Goal: Task Accomplishment & Management: Manage account settings

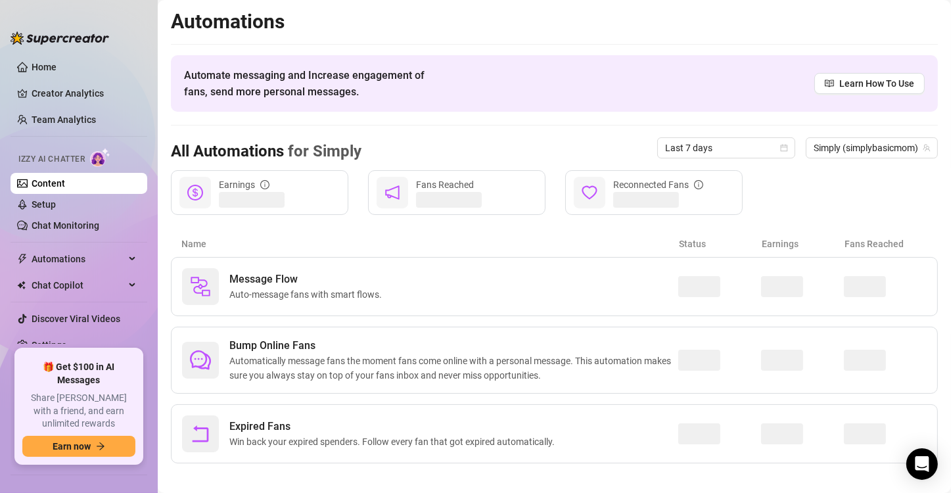
scroll to position [8, 0]
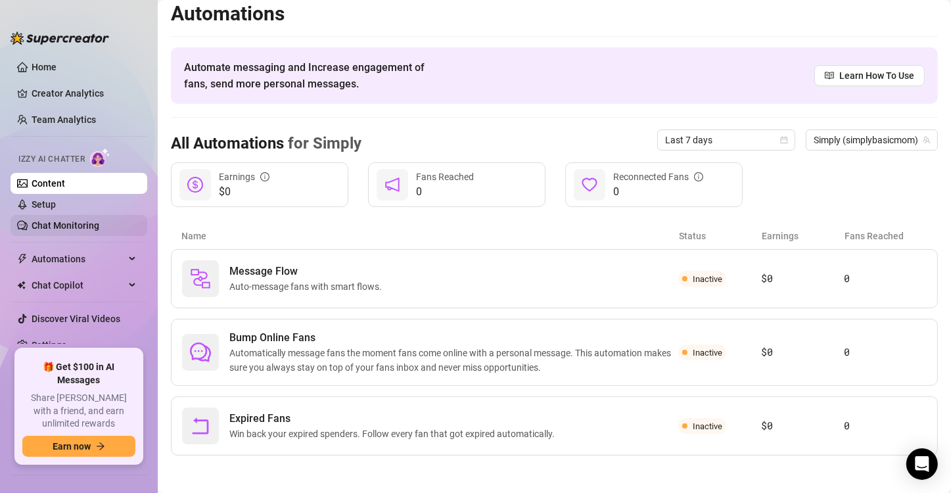
click at [99, 220] on link "Chat Monitoring" at bounding box center [66, 225] width 68 height 11
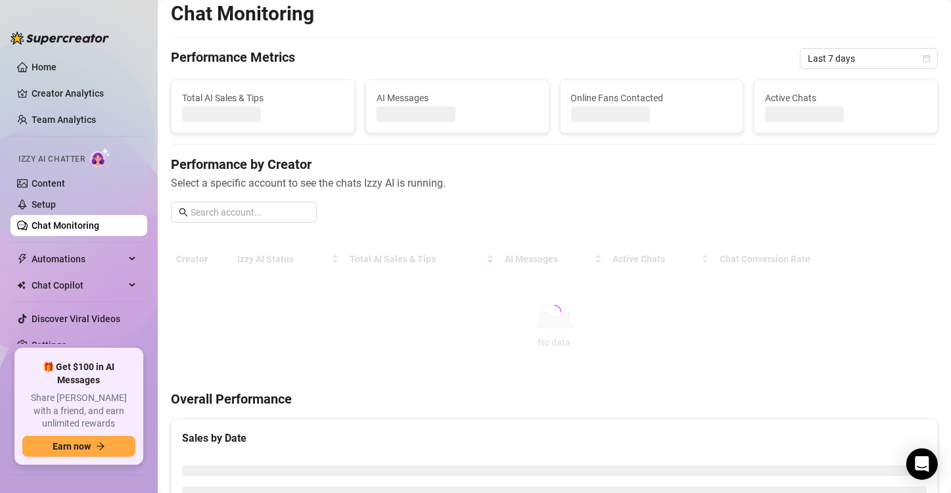
scroll to position [13, 0]
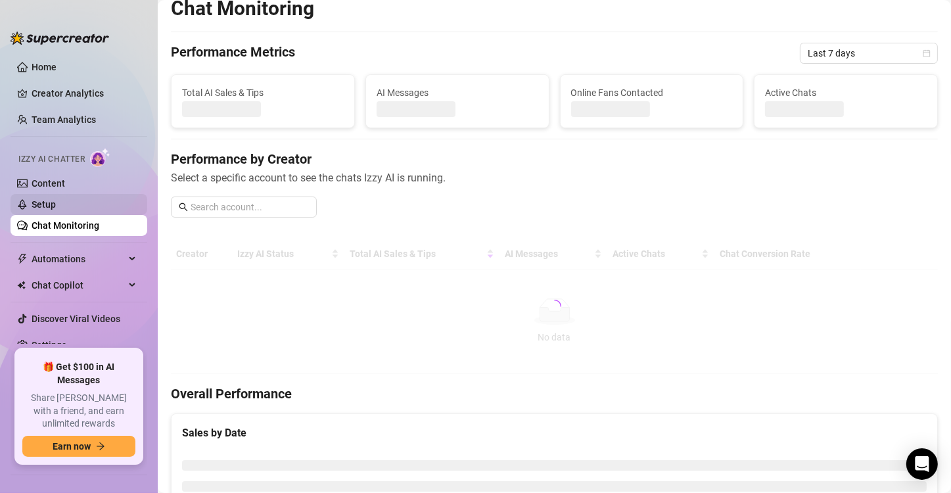
click at [56, 206] on link "Setup" at bounding box center [44, 204] width 24 height 11
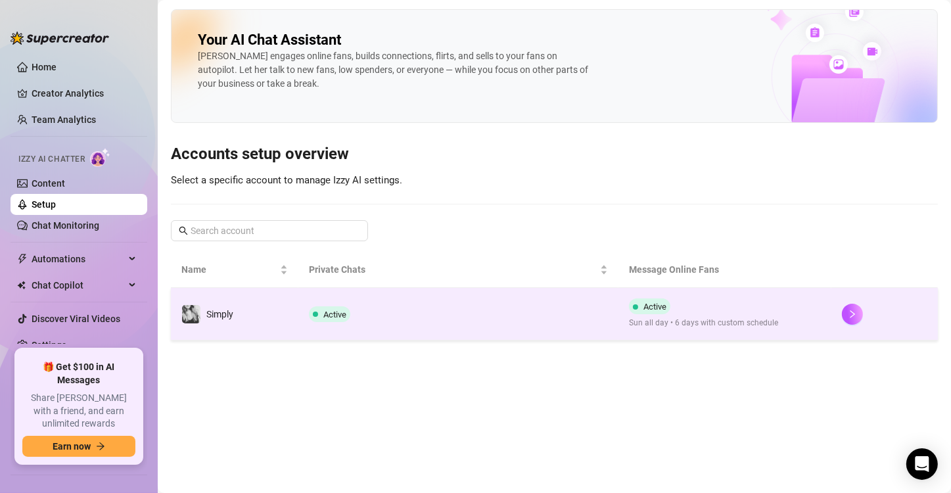
click at [469, 297] on td "Active" at bounding box center [457, 314] width 319 height 53
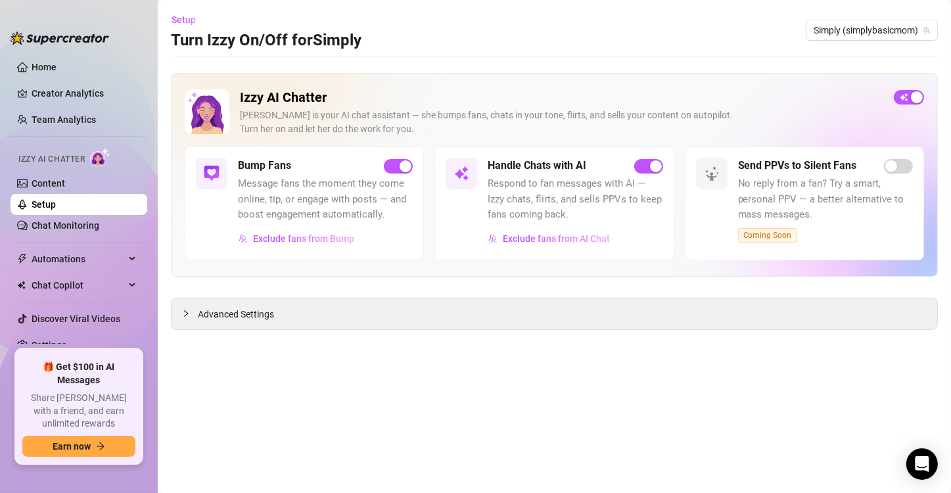
click at [266, 318] on span "Advanced Settings" at bounding box center [236, 314] width 76 height 14
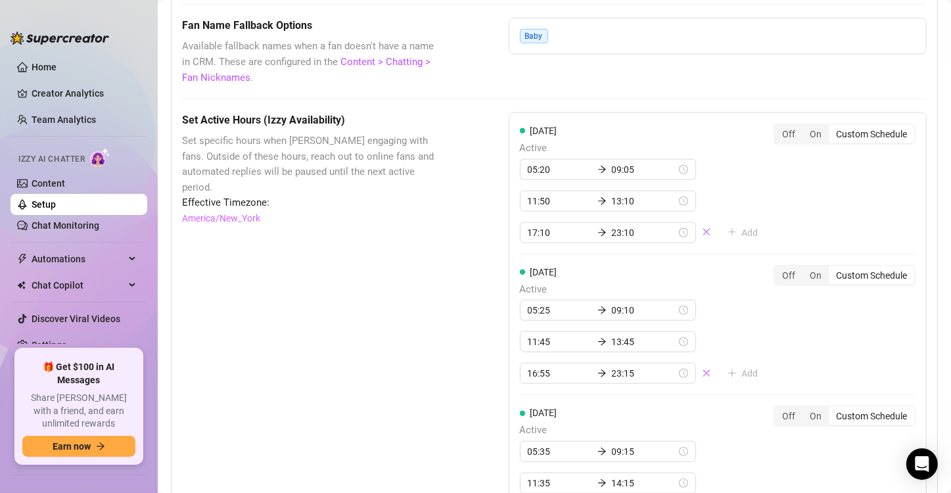
scroll to position [1117, 0]
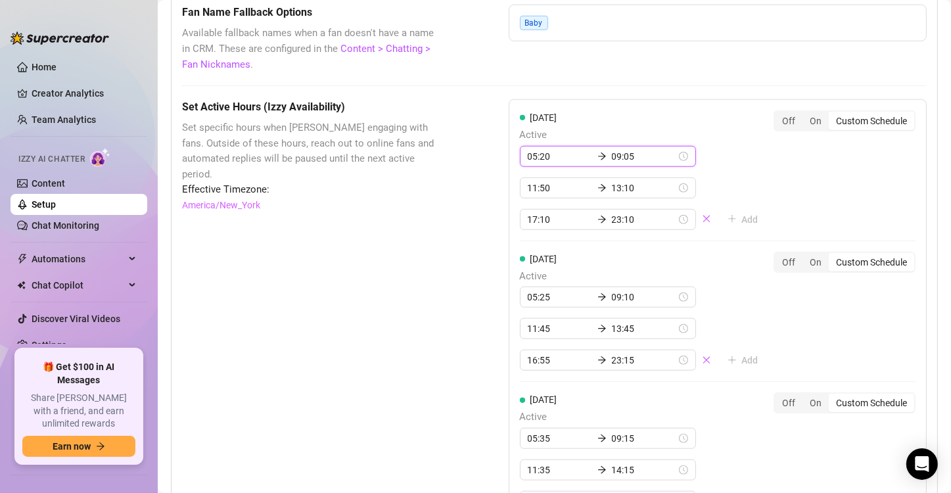
click at [612, 158] on input "09:05" at bounding box center [644, 156] width 64 height 14
click at [613, 152] on input "09:05" at bounding box center [644, 156] width 64 height 14
click at [612, 158] on input "09:05" at bounding box center [644, 156] width 64 height 14
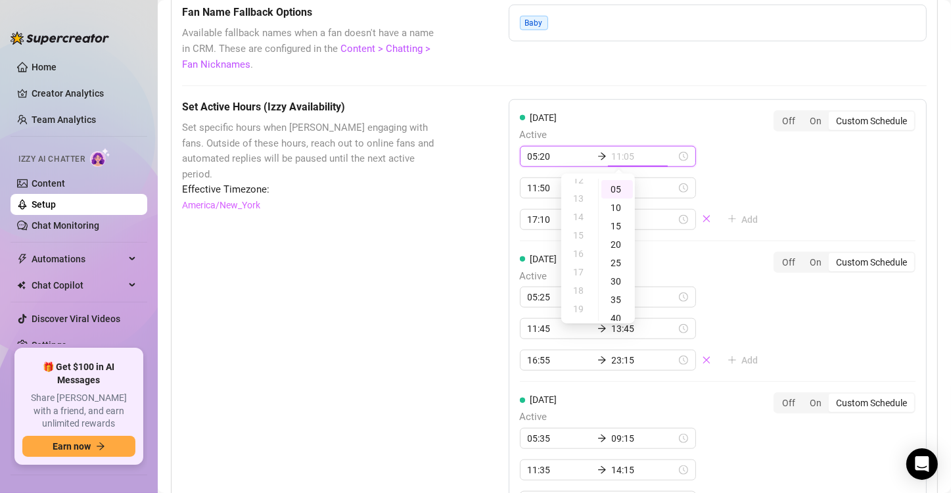
scroll to position [230, 0]
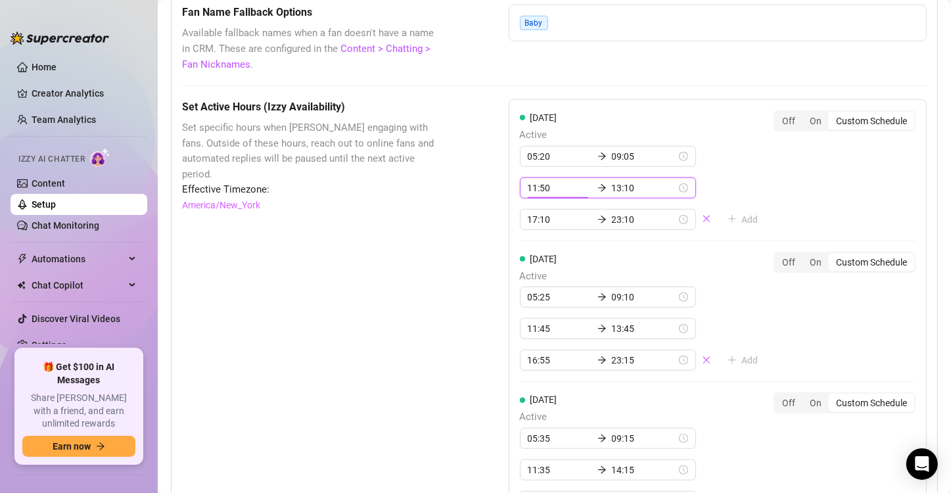
click at [559, 189] on input "11:50" at bounding box center [560, 188] width 64 height 14
click at [558, 181] on input "11:50" at bounding box center [560, 188] width 64 height 14
click at [692, 187] on div "11:50 13:10" at bounding box center [618, 187] width 197 height 21
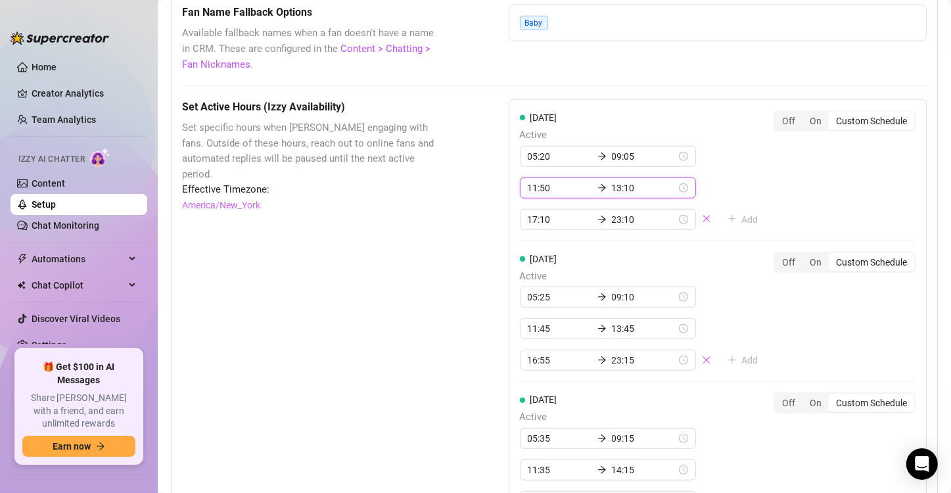
click at [662, 185] on input "13:10" at bounding box center [644, 188] width 64 height 14
click at [669, 184] on div "11:50 13:10" at bounding box center [608, 187] width 176 height 21
click at [657, 185] on input "13:10" at bounding box center [644, 188] width 64 height 14
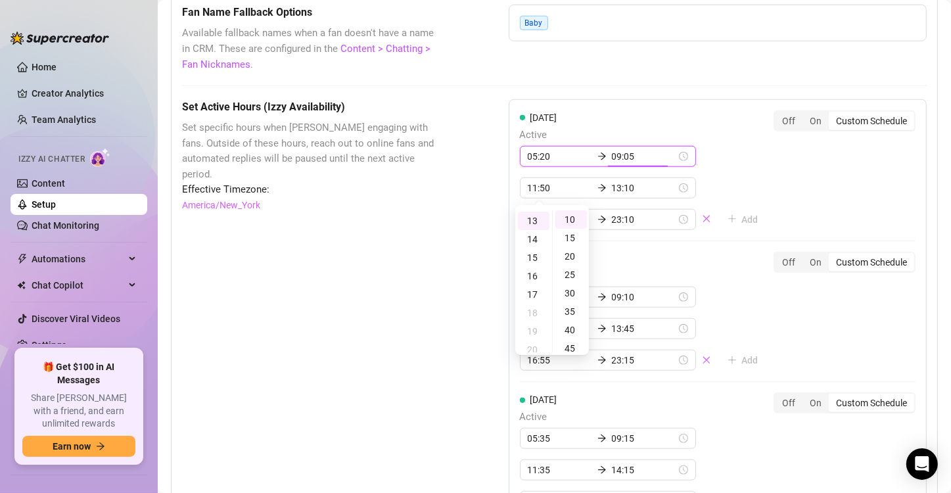
click at [646, 159] on input "09:05" at bounding box center [644, 156] width 64 height 14
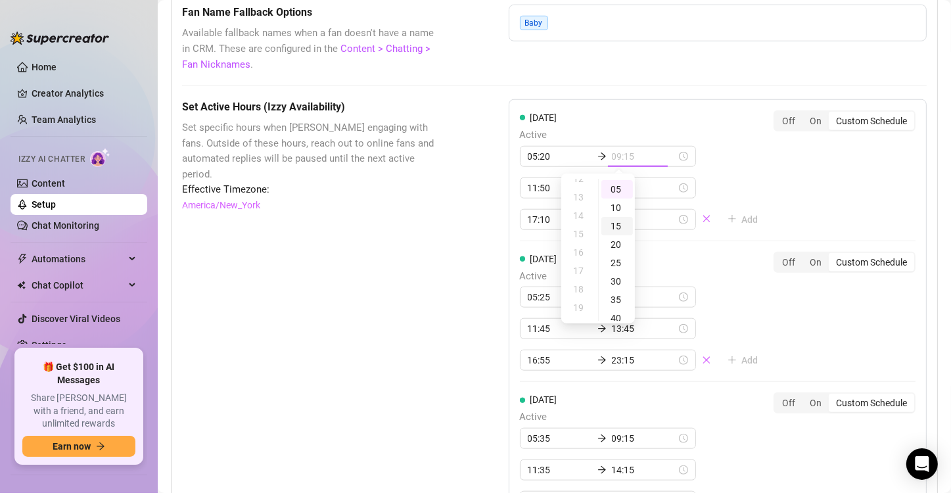
click at [613, 229] on div "15" at bounding box center [617, 226] width 32 height 18
type input "09:15"
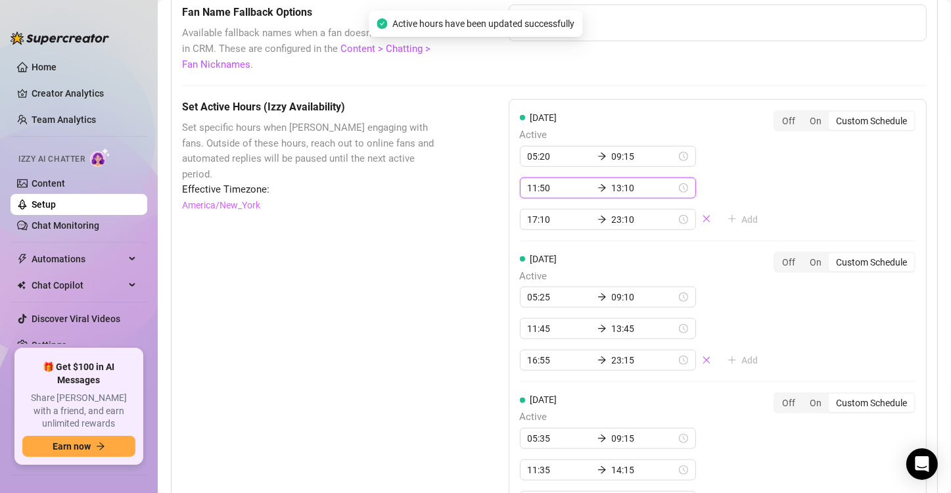
click at [546, 187] on input "11:50" at bounding box center [560, 188] width 64 height 14
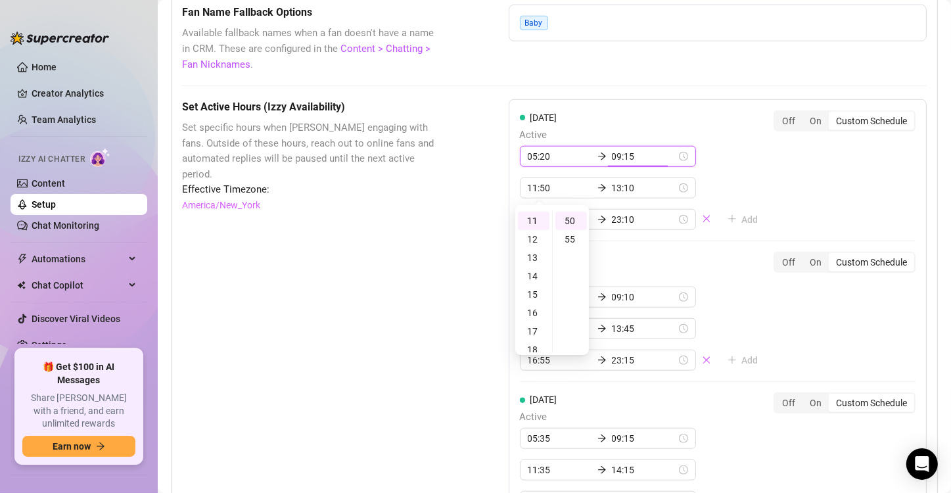
click at [612, 160] on input "09:15" at bounding box center [644, 156] width 64 height 14
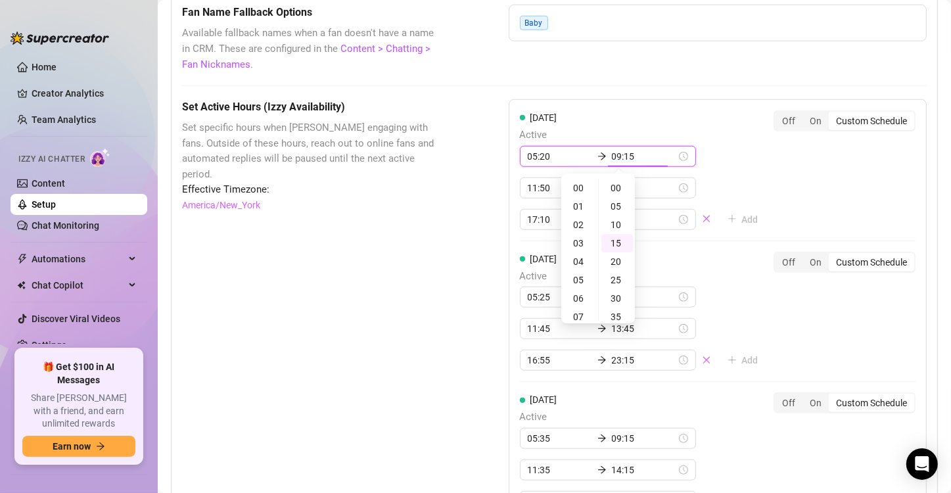
scroll to position [54, 0]
type input "09:15"
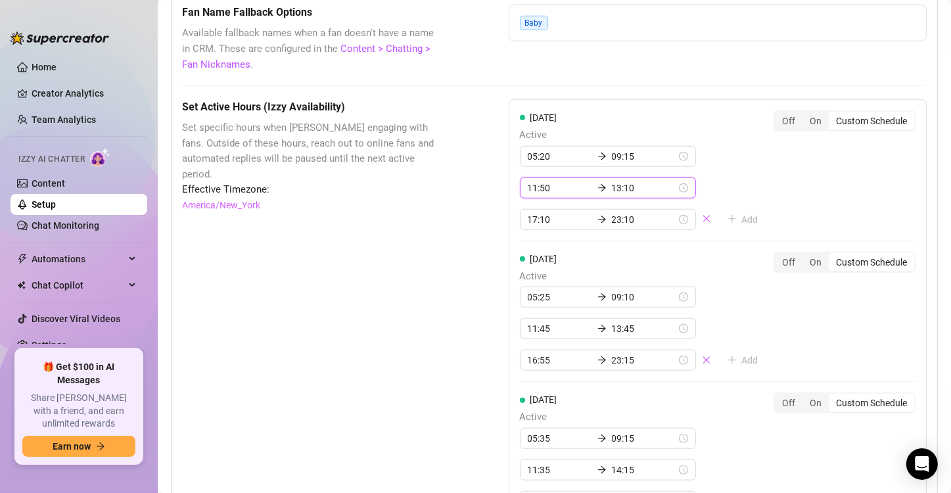
click at [554, 187] on input "11:50" at bounding box center [560, 188] width 64 height 14
click at [536, 326] on div "17" at bounding box center [534, 331] width 32 height 18
click at [570, 258] on div "10" at bounding box center [571, 256] width 32 height 18
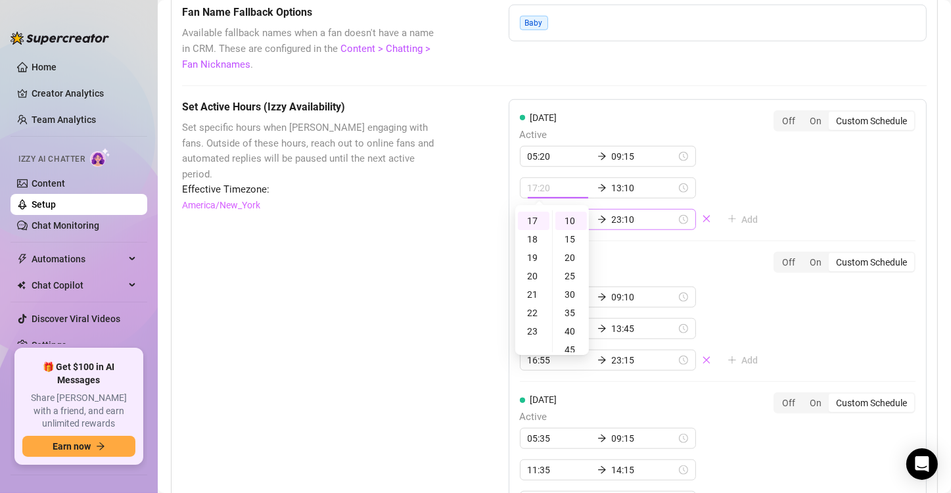
type input "17:10"
click at [639, 184] on input "13:10" at bounding box center [644, 188] width 64 height 14
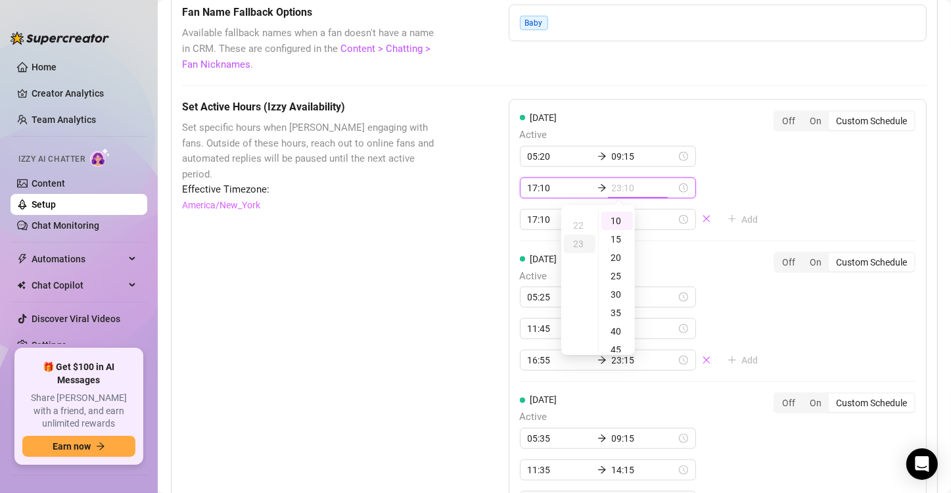
scroll to position [423, 0]
type input "13:10"
click at [578, 186] on input "13:10" at bounding box center [560, 188] width 64 height 14
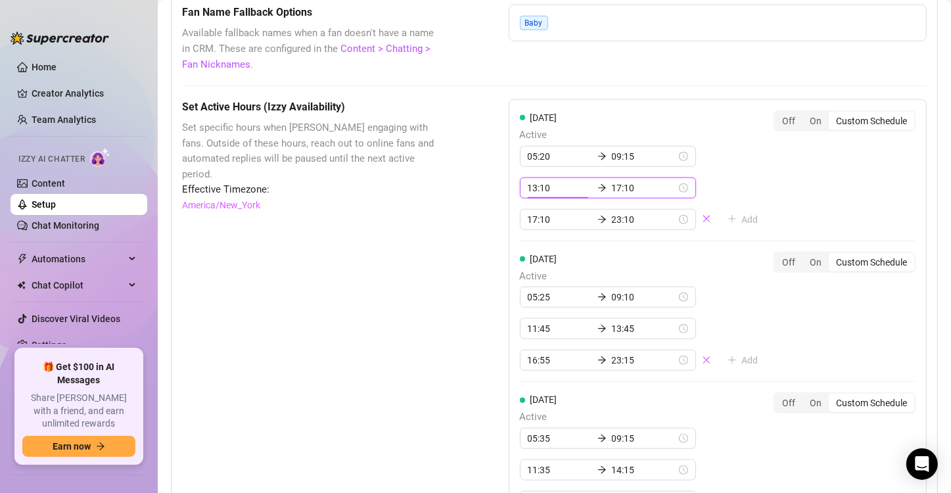
scroll to position [35, 0]
click at [702, 214] on icon "close" at bounding box center [706, 218] width 9 height 9
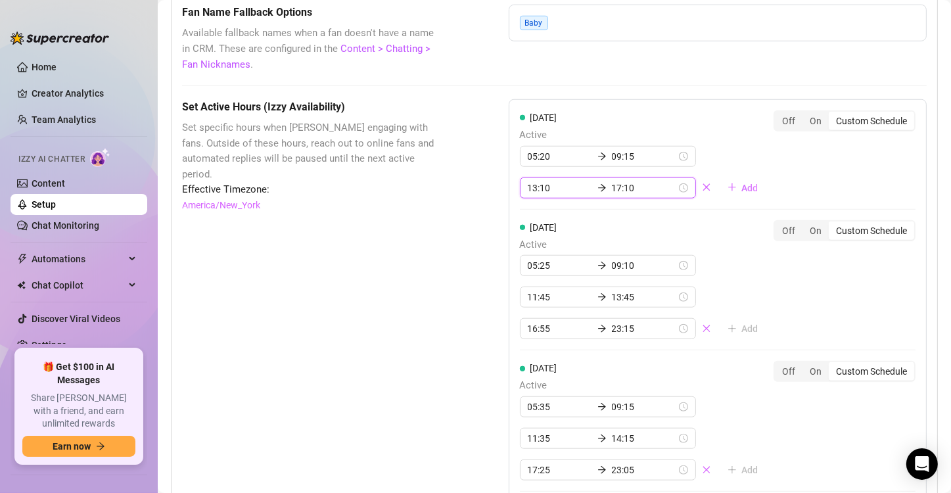
click at [570, 189] on input "13:10" at bounding box center [560, 188] width 64 height 14
drag, startPoint x: 570, startPoint y: 187, endPoint x: 495, endPoint y: 181, distance: 75.1
click at [535, 288] on div "17" at bounding box center [534, 294] width 32 height 18
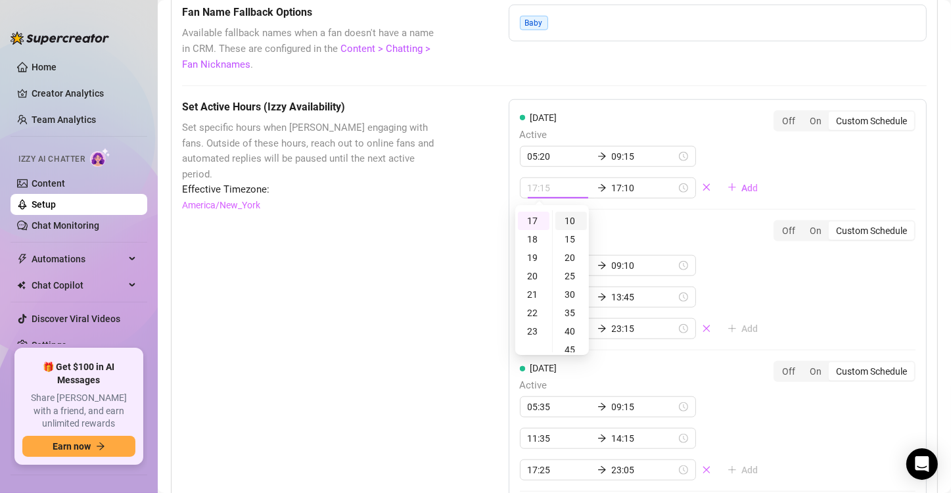
type input "17:10"
click at [568, 219] on div "10" at bounding box center [571, 221] width 32 height 18
click at [616, 187] on input "17:10" at bounding box center [644, 188] width 64 height 14
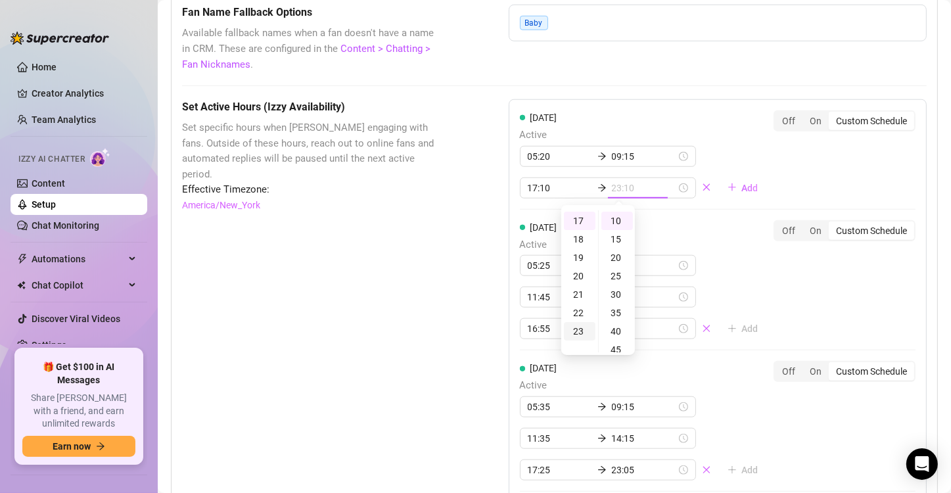
click at [580, 326] on div "23" at bounding box center [580, 331] width 32 height 18
click at [580, 326] on ul "00 01 02 03 04 05 06 07 08 09 10 11 12 13 14 15 16 17 18 19 20 21 22 23" at bounding box center [579, 281] width 37 height 142
click at [615, 331] on div "40" at bounding box center [617, 331] width 32 height 18
type input "23:40"
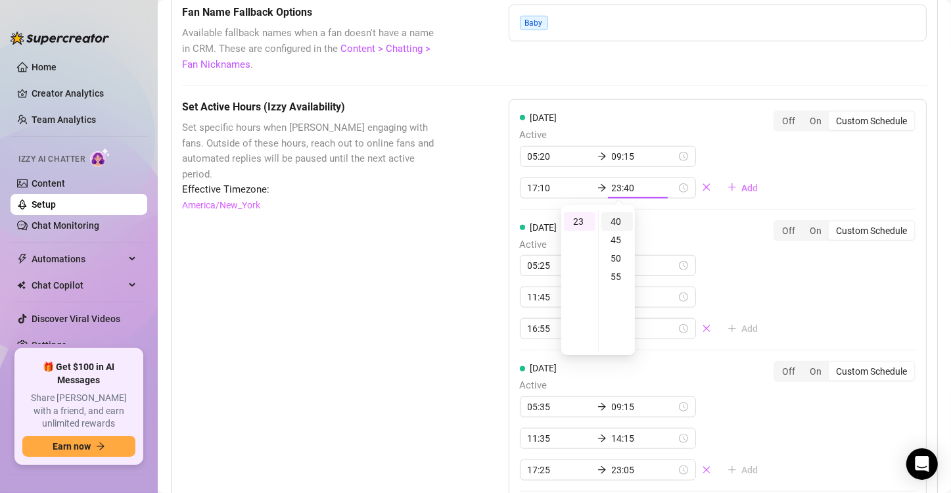
scroll to position [146, 0]
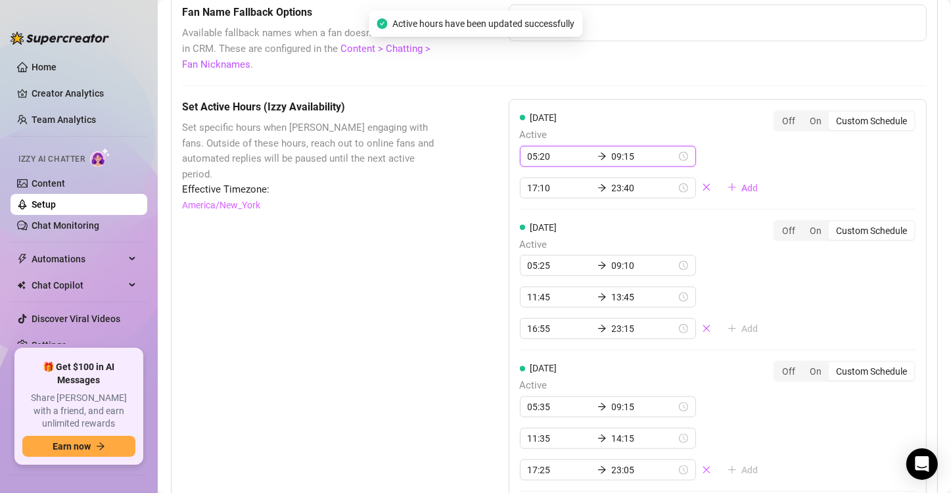
click at [618, 154] on input "09:15" at bounding box center [644, 156] width 64 height 14
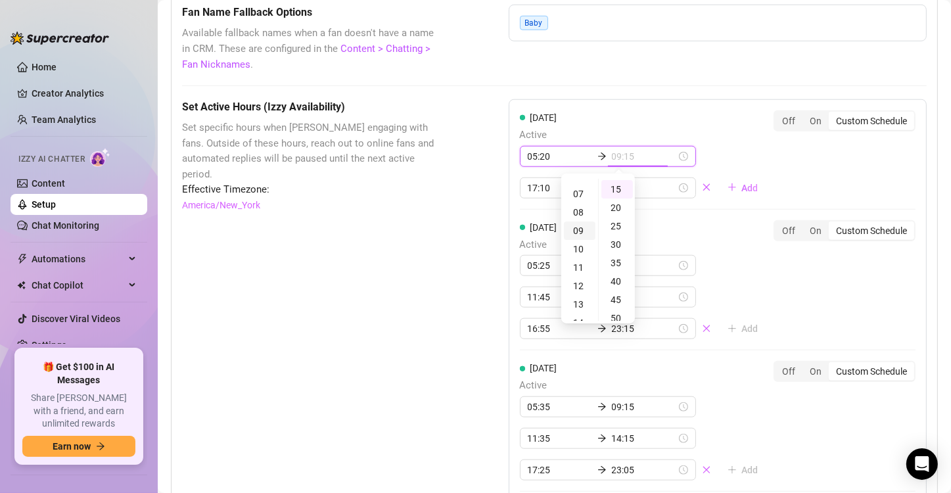
scroll to position [164, 0]
click at [583, 296] on div "15" at bounding box center [580, 299] width 32 height 18
click at [617, 209] on div "05" at bounding box center [617, 206] width 32 height 18
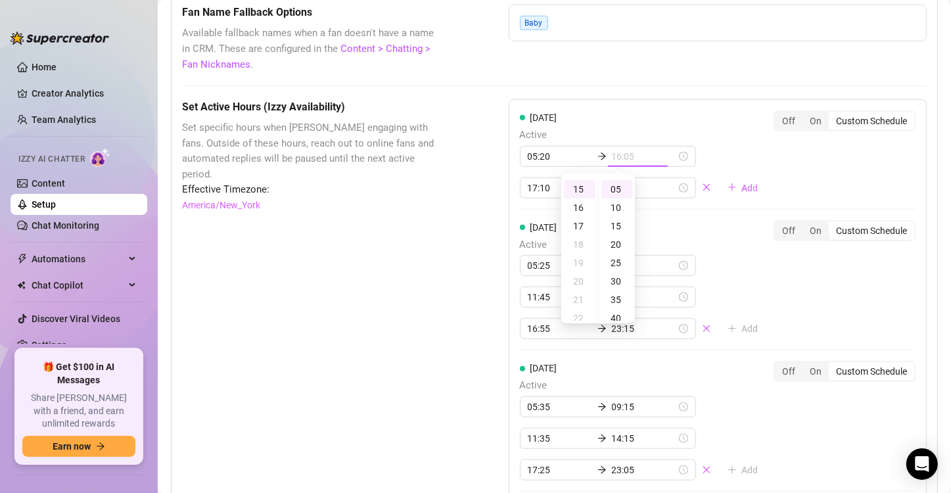
type input "15:05"
